Goal: Check status: Check status

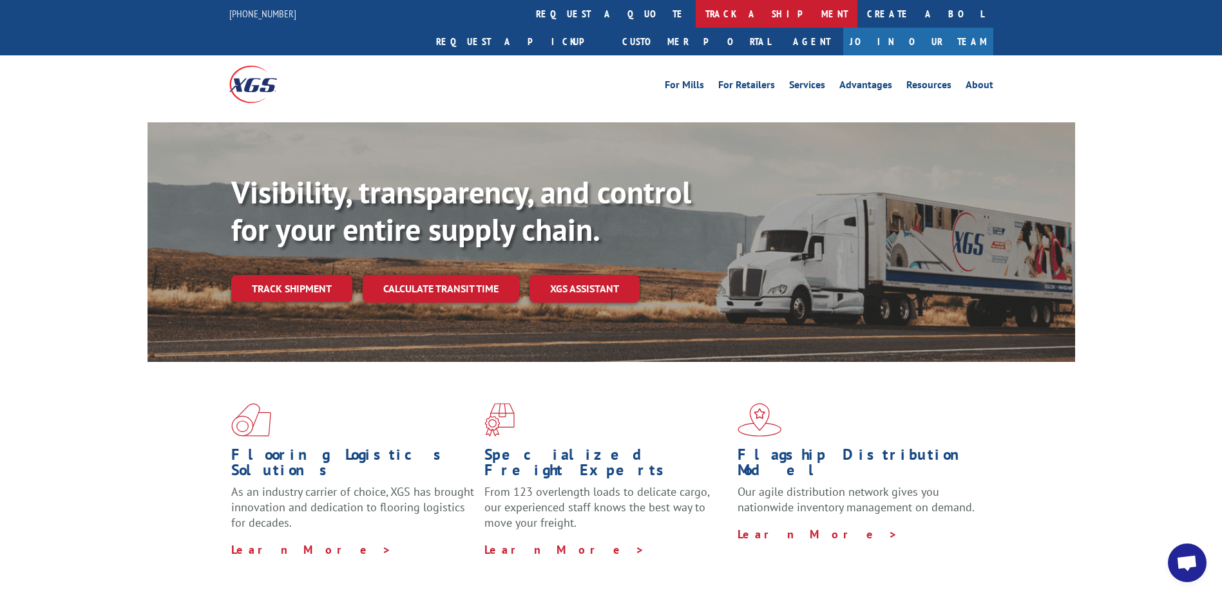
click at [696, 14] on link "track a shipment" at bounding box center [777, 14] width 162 height 28
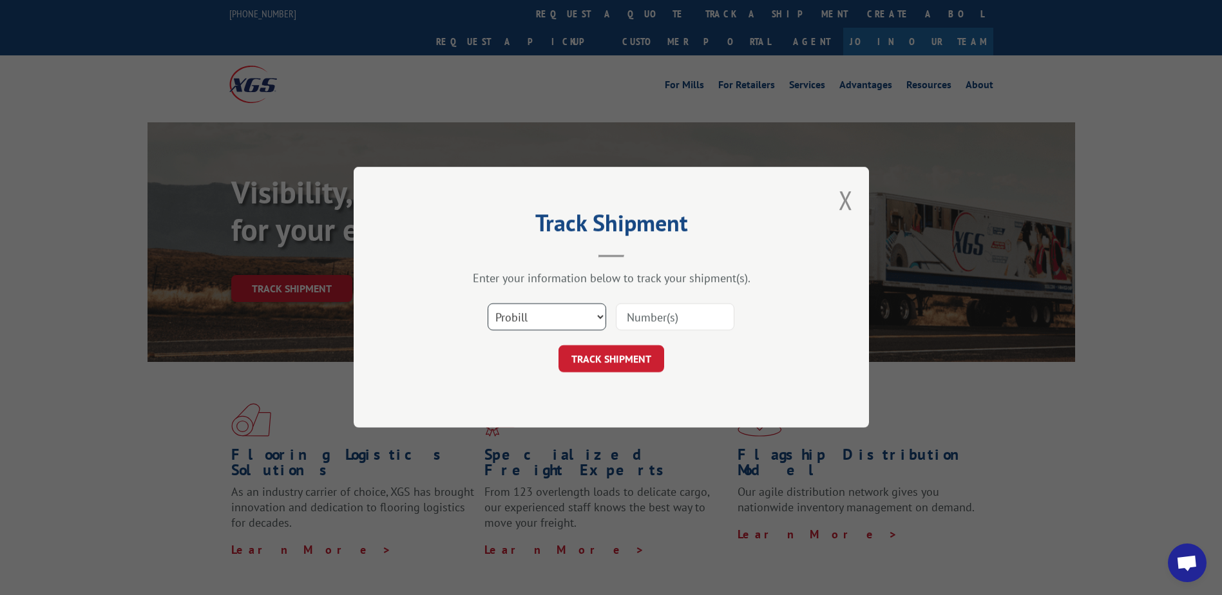
click at [544, 314] on select "Select category... Probill BOL PO" at bounding box center [547, 317] width 119 height 27
select select "bol"
click at [488, 304] on select "Select category... Probill BOL PO" at bounding box center [547, 317] width 119 height 27
click at [649, 324] on input at bounding box center [675, 317] width 119 height 27
type input "CP-029618-1"
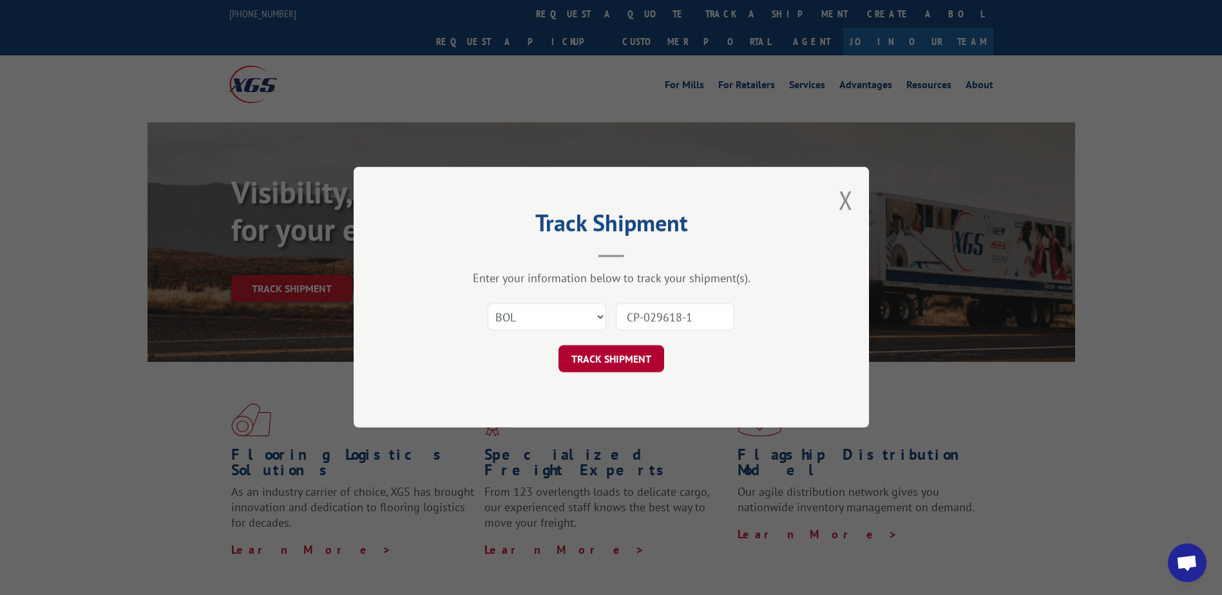
click at [626, 365] on button "TRACK SHIPMENT" at bounding box center [612, 359] width 106 height 27
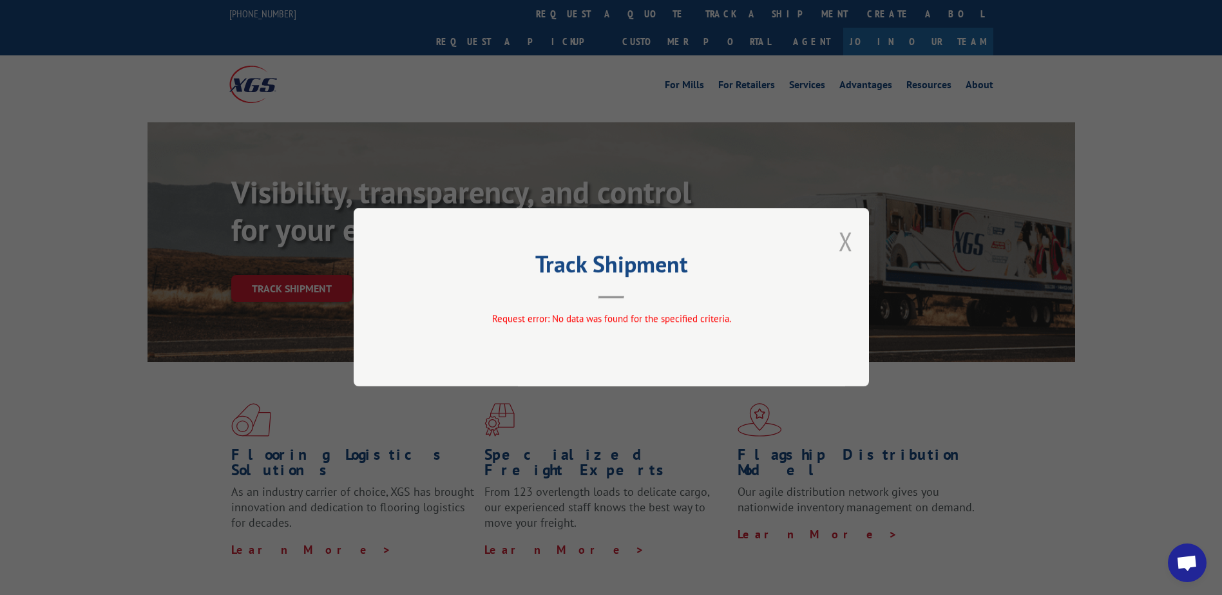
click at [847, 236] on button "Close modal" at bounding box center [846, 241] width 14 height 34
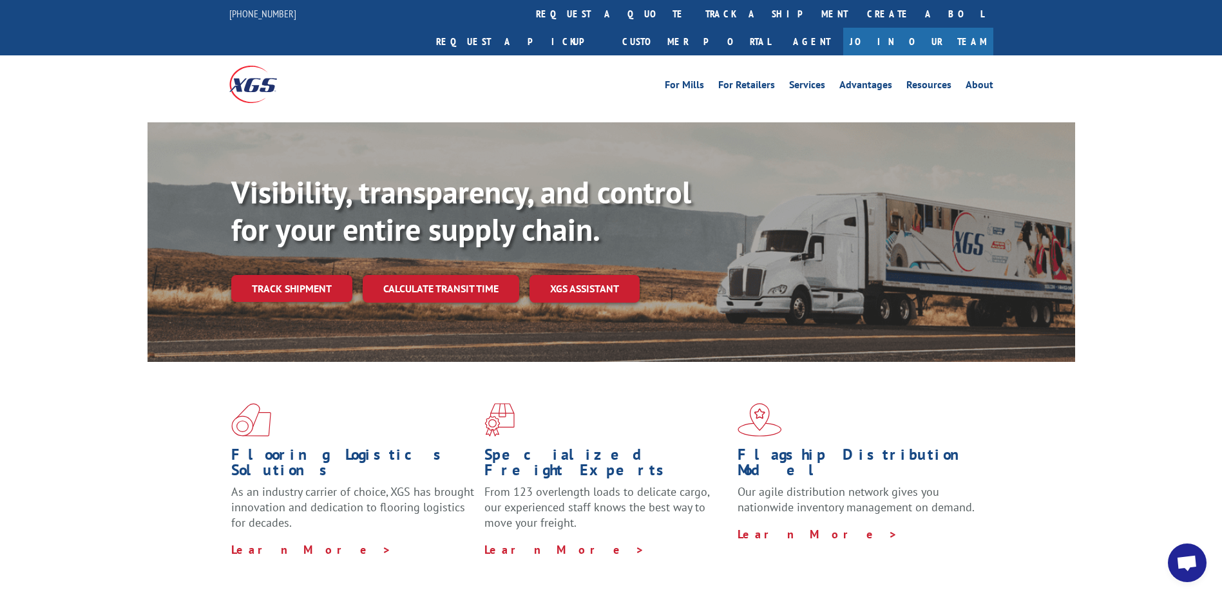
drag, startPoint x: 323, startPoint y: 264, endPoint x: 340, endPoint y: 260, distance: 17.8
click at [323, 275] on link "Track shipment" at bounding box center [291, 288] width 121 height 27
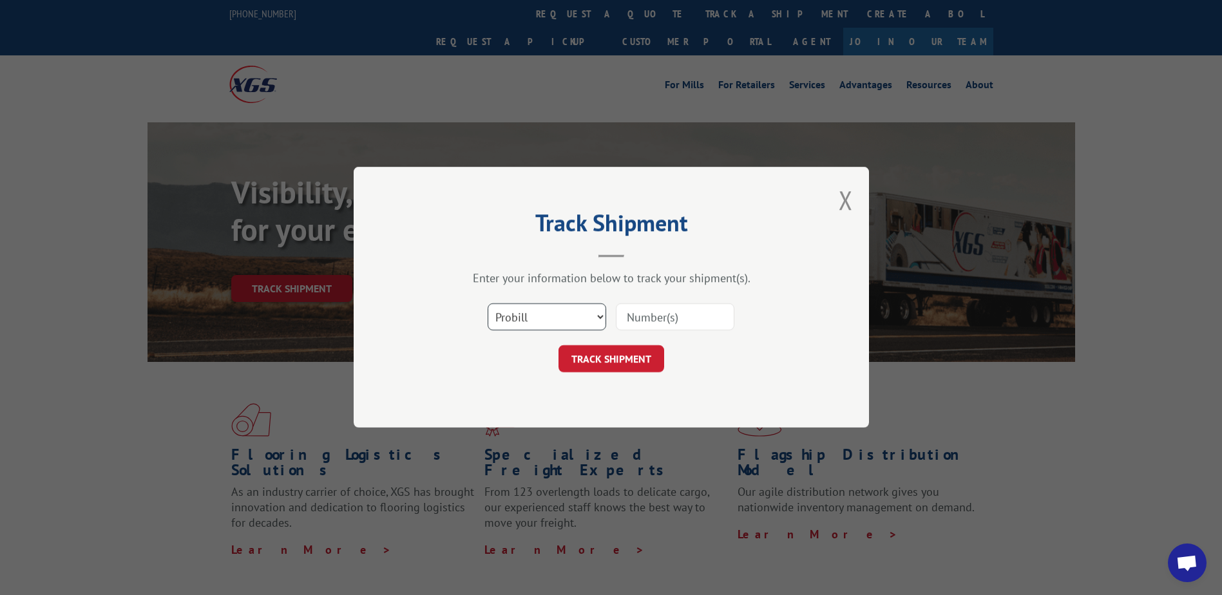
click at [548, 314] on select "Select category... Probill BOL PO" at bounding box center [547, 317] width 119 height 27
select select "bol"
click at [488, 304] on select "Select category... Probill BOL PO" at bounding box center [547, 317] width 119 height 27
click at [640, 321] on input at bounding box center [675, 317] width 119 height 27
paste input "CP-028801-1"
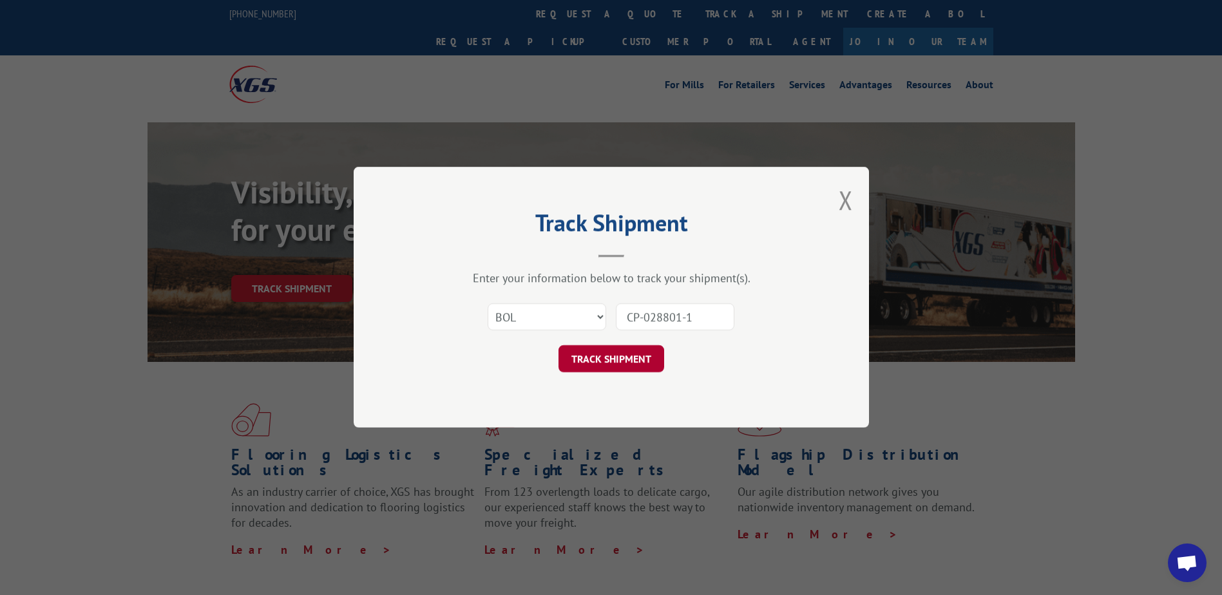
type input "CP-028801-1"
click at [608, 368] on button "TRACK SHIPMENT" at bounding box center [612, 359] width 106 height 27
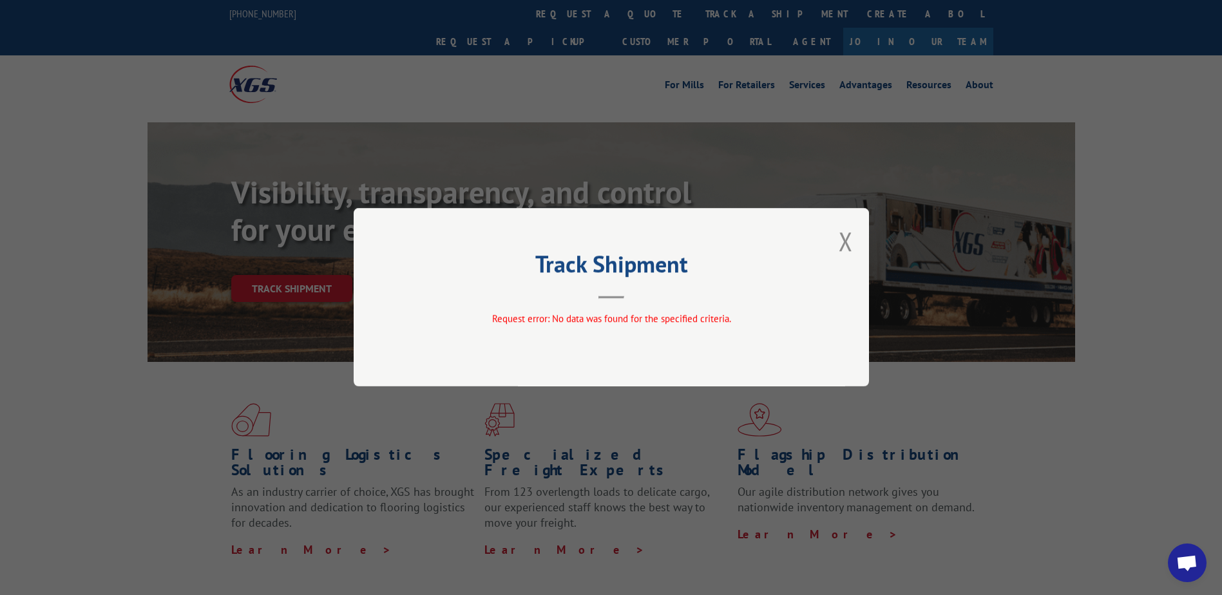
click at [838, 240] on div "Track Shipment Request error: No data was found for the specified criteria." at bounding box center [611, 297] width 515 height 178
click at [847, 242] on button "Close modal" at bounding box center [846, 241] width 14 height 34
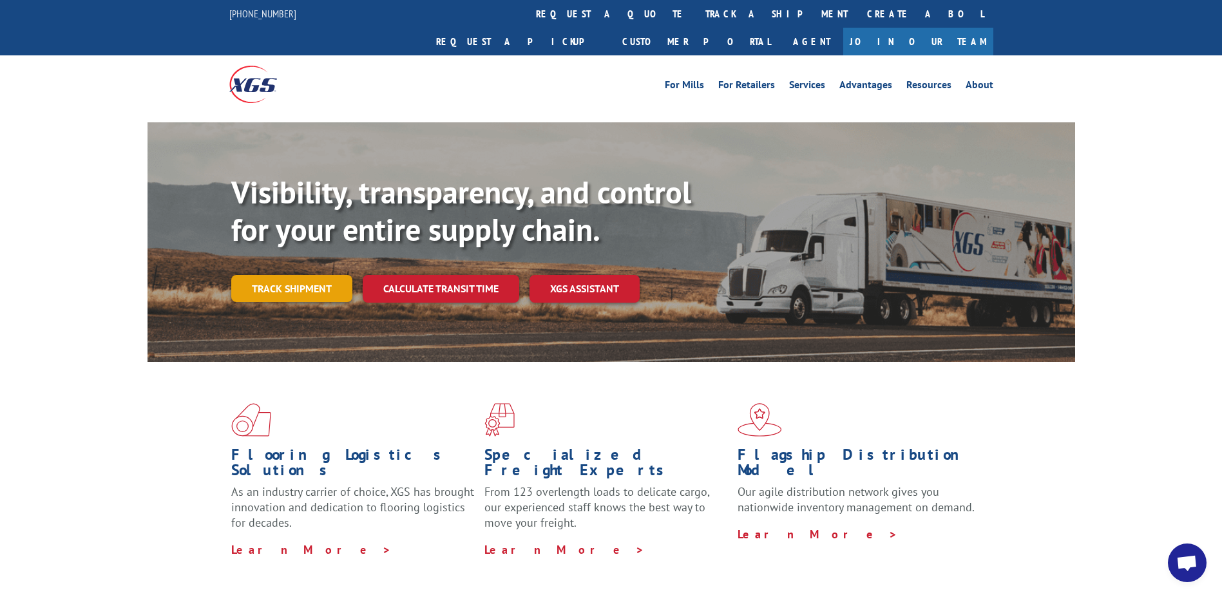
click at [329, 275] on link "Track shipment" at bounding box center [291, 288] width 121 height 27
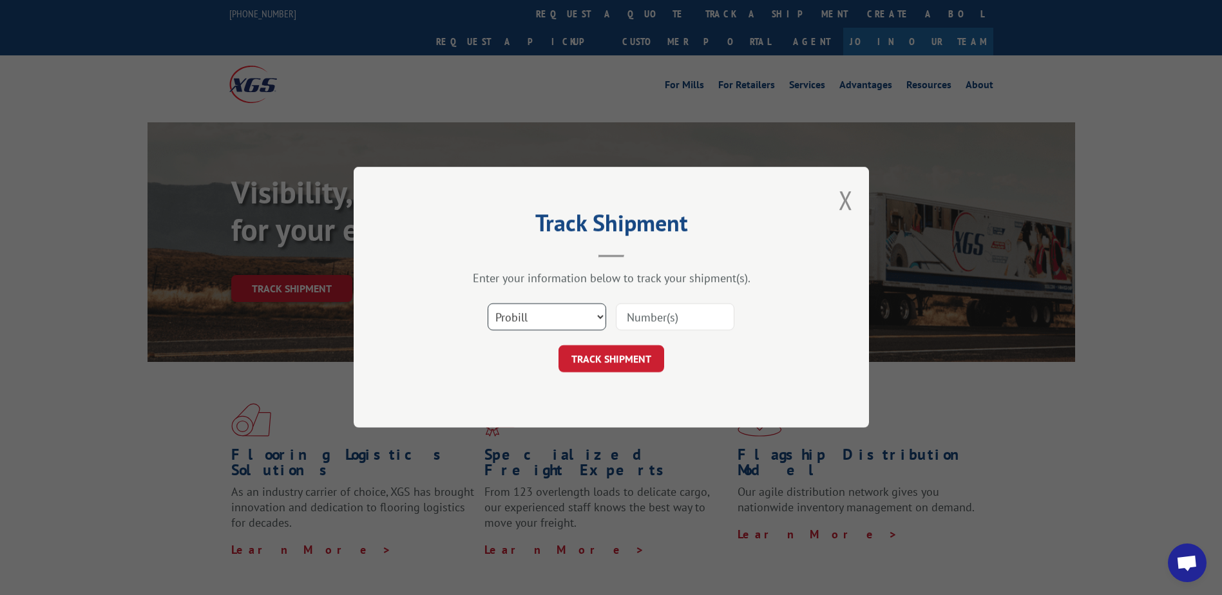
drag, startPoint x: 568, startPoint y: 316, endPoint x: 559, endPoint y: 325, distance: 12.3
click at [567, 316] on select "Select category... Probill BOL PO" at bounding box center [547, 317] width 119 height 27
select select "bol"
click at [488, 304] on select "Select category... Probill BOL PO" at bounding box center [547, 317] width 119 height 27
click at [649, 321] on input at bounding box center [675, 317] width 119 height 27
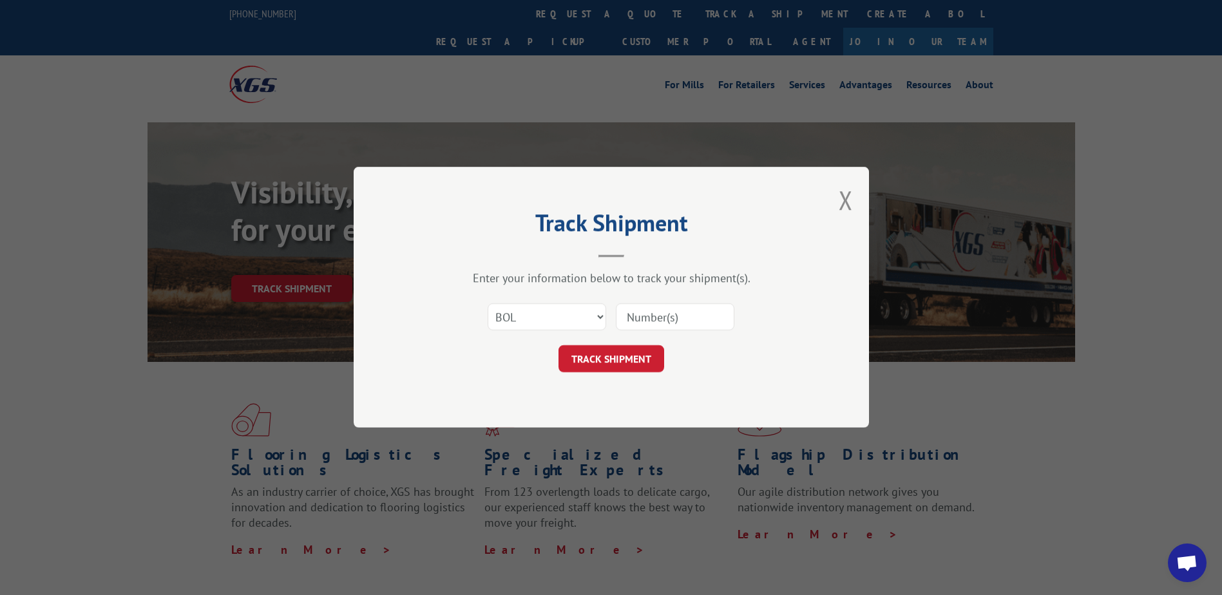
paste input "CP-028801"
type input "CP-028801"
click at [612, 357] on button "TRACK SHIPMENT" at bounding box center [612, 359] width 106 height 27
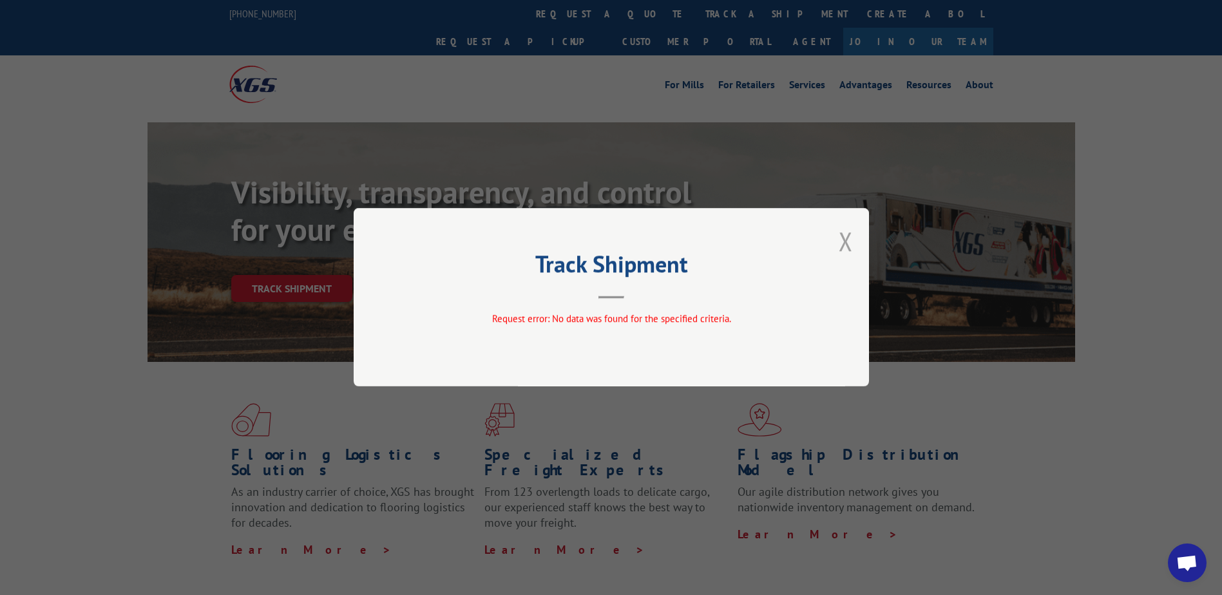
click at [843, 242] on button "Close modal" at bounding box center [846, 241] width 14 height 34
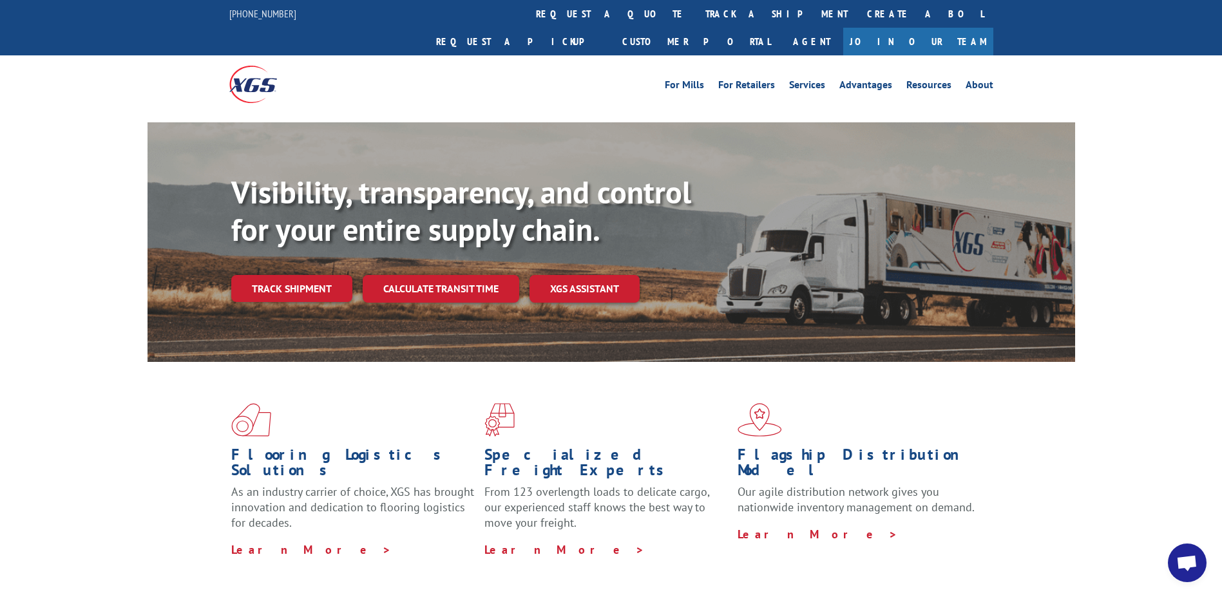
click at [331, 276] on div "Visibility, transparency, and control for your entire supply chain. Track shipm…" at bounding box center [653, 264] width 844 height 180
click at [291, 275] on link "Track shipment" at bounding box center [291, 288] width 121 height 27
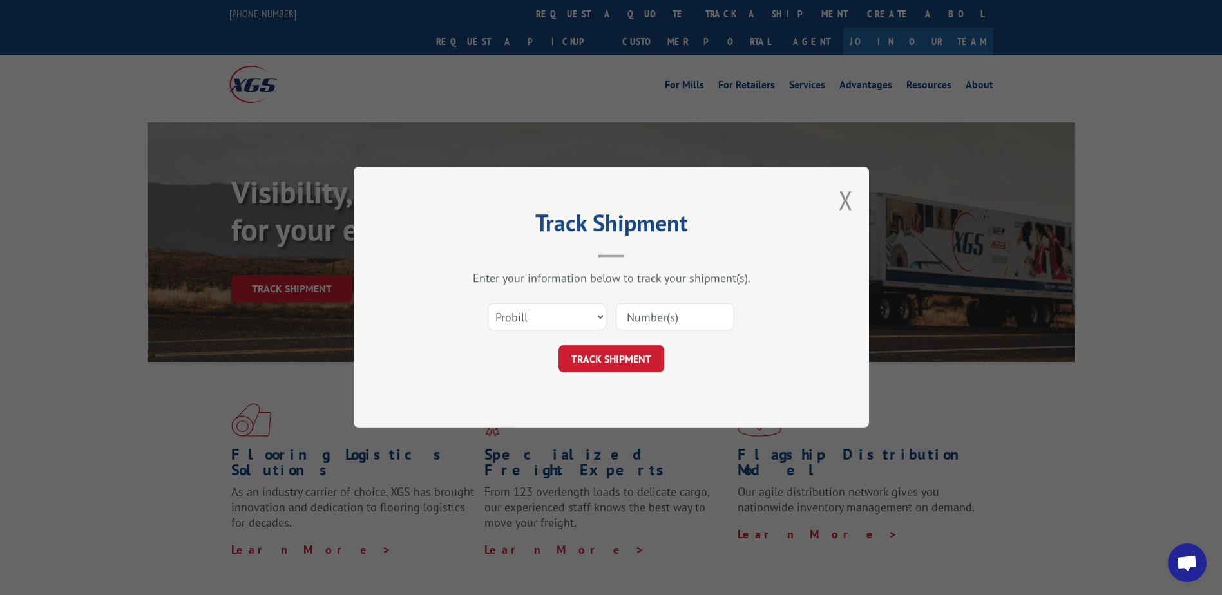
click at [640, 307] on input at bounding box center [675, 317] width 119 height 27
paste input "17592995"
type input "17592995"
click at [609, 354] on button "TRACK SHIPMENT" at bounding box center [612, 359] width 106 height 27
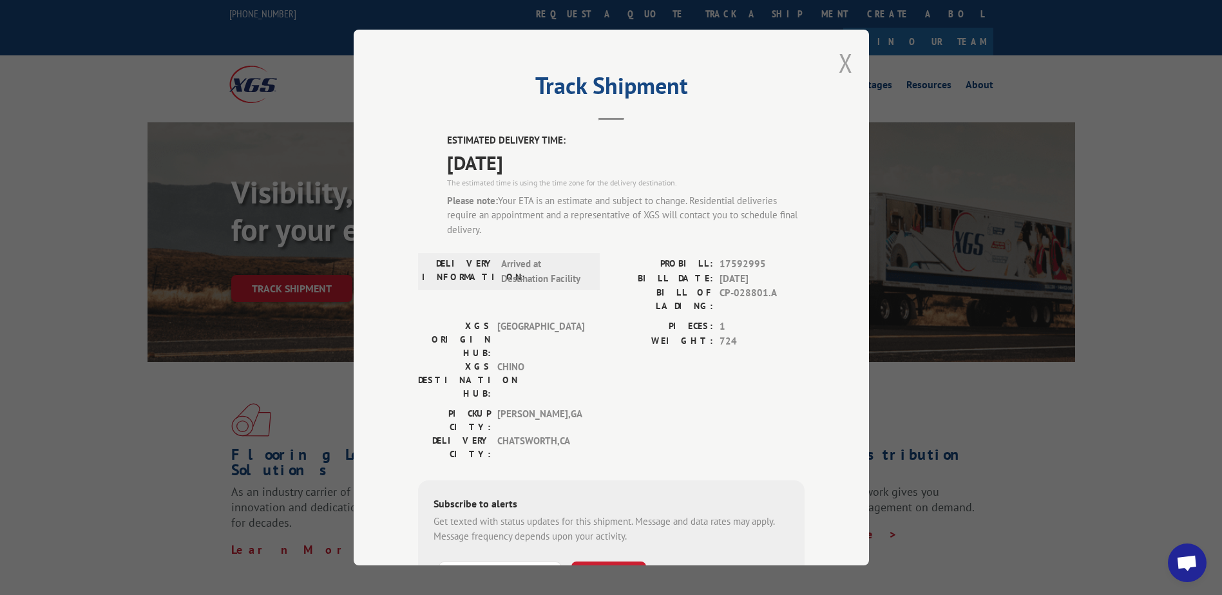
click at [839, 70] on button "Close modal" at bounding box center [846, 63] width 14 height 34
